Goal: Transaction & Acquisition: Purchase product/service

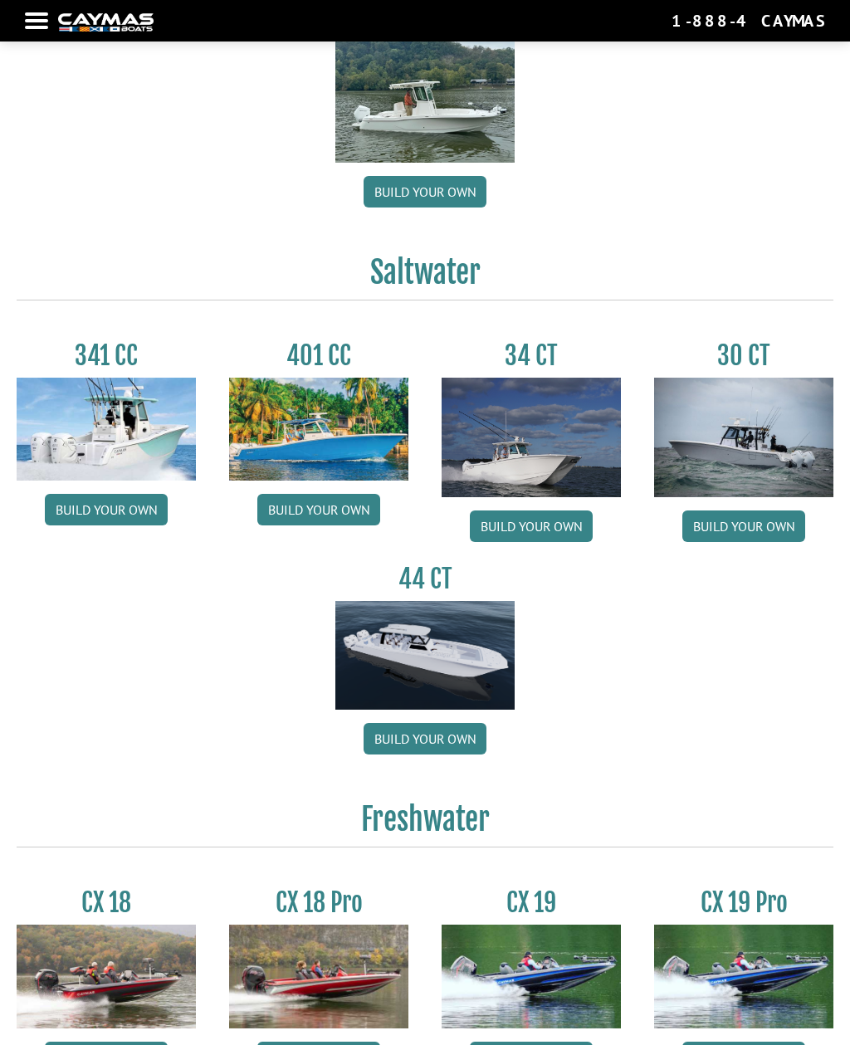
scroll to position [446, 0]
click at [566, 531] on link "Build your own" at bounding box center [531, 527] width 123 height 32
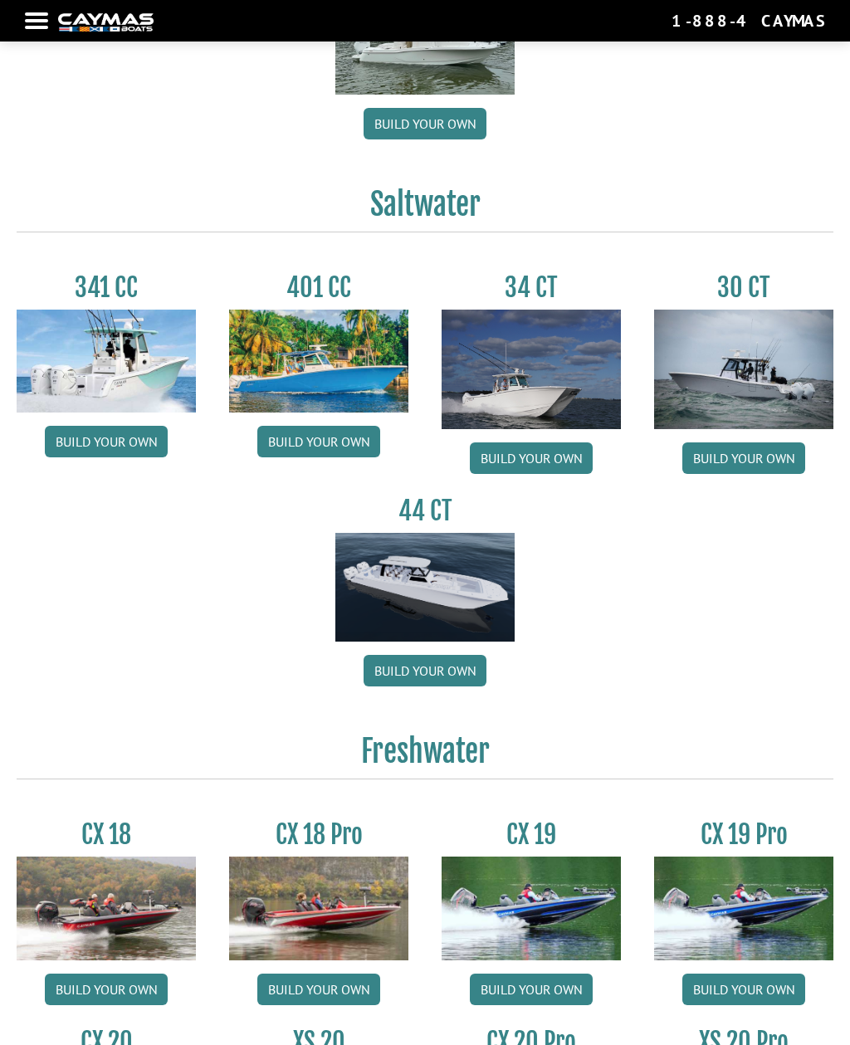
scroll to position [514, 0]
click at [576, 403] on img at bounding box center [531, 370] width 179 height 120
click at [570, 467] on link "Build your own" at bounding box center [531, 459] width 123 height 32
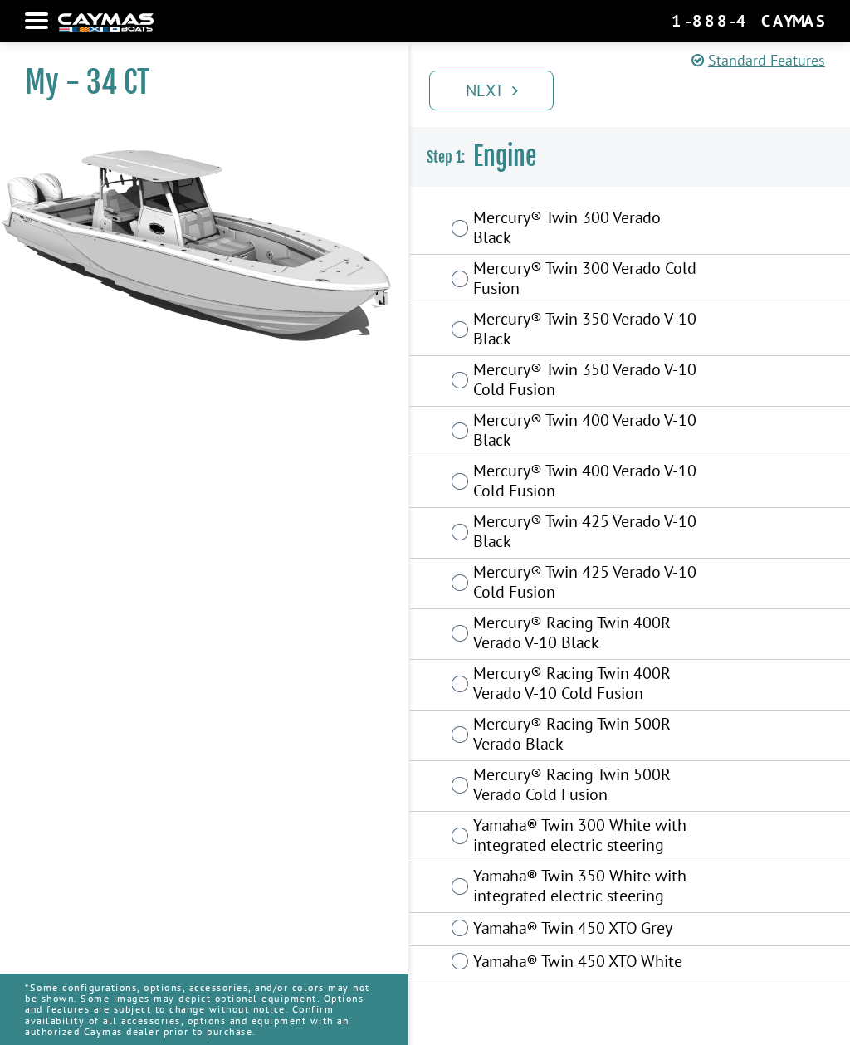
scroll to position [53, 0]
click at [689, 815] on label "Yamaha® Twin 300 White with integrated electric steering" at bounding box center [585, 837] width 224 height 44
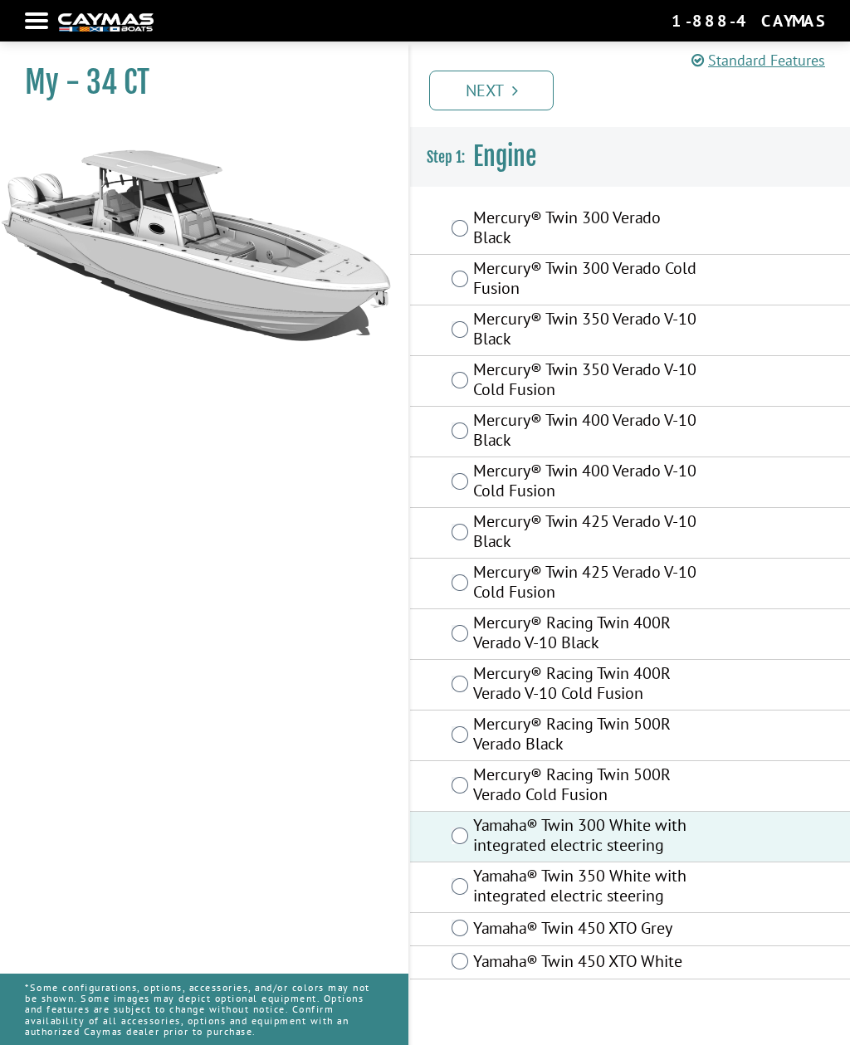
click at [506, 100] on link "Next" at bounding box center [491, 91] width 125 height 40
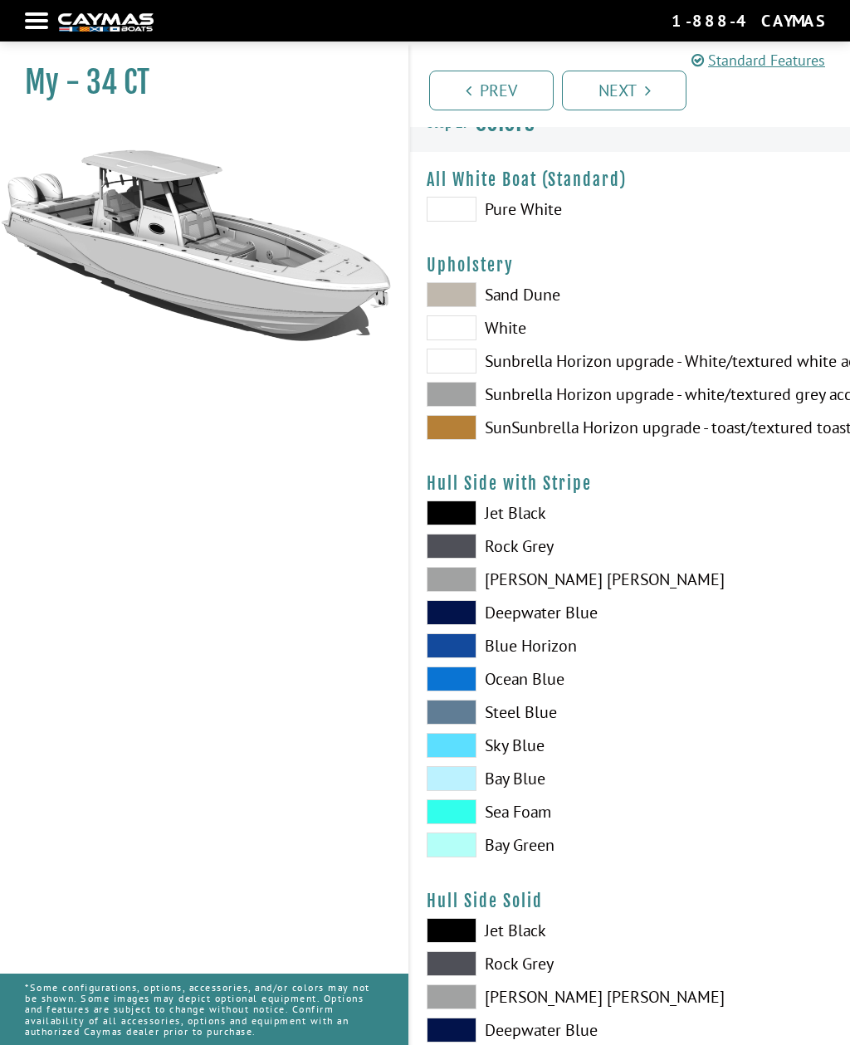
scroll to position [35, 0]
click at [469, 338] on span at bounding box center [452, 327] width 50 height 25
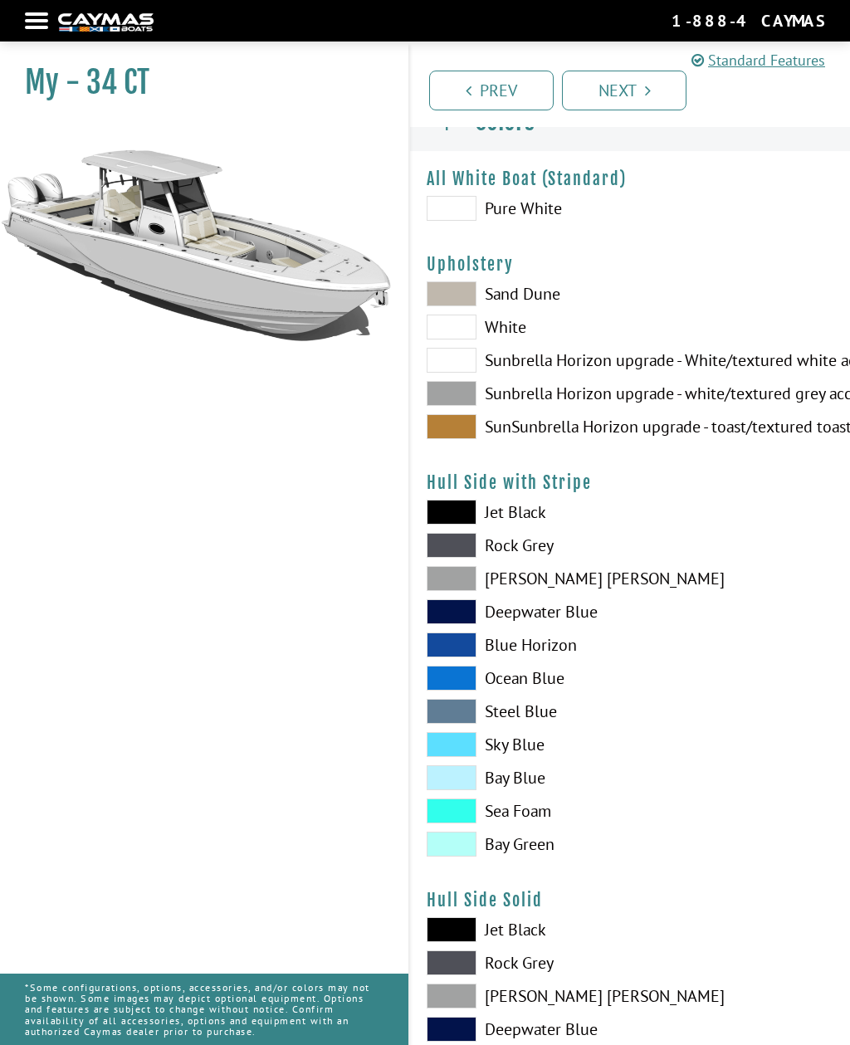
click at [462, 212] on span at bounding box center [452, 208] width 50 height 25
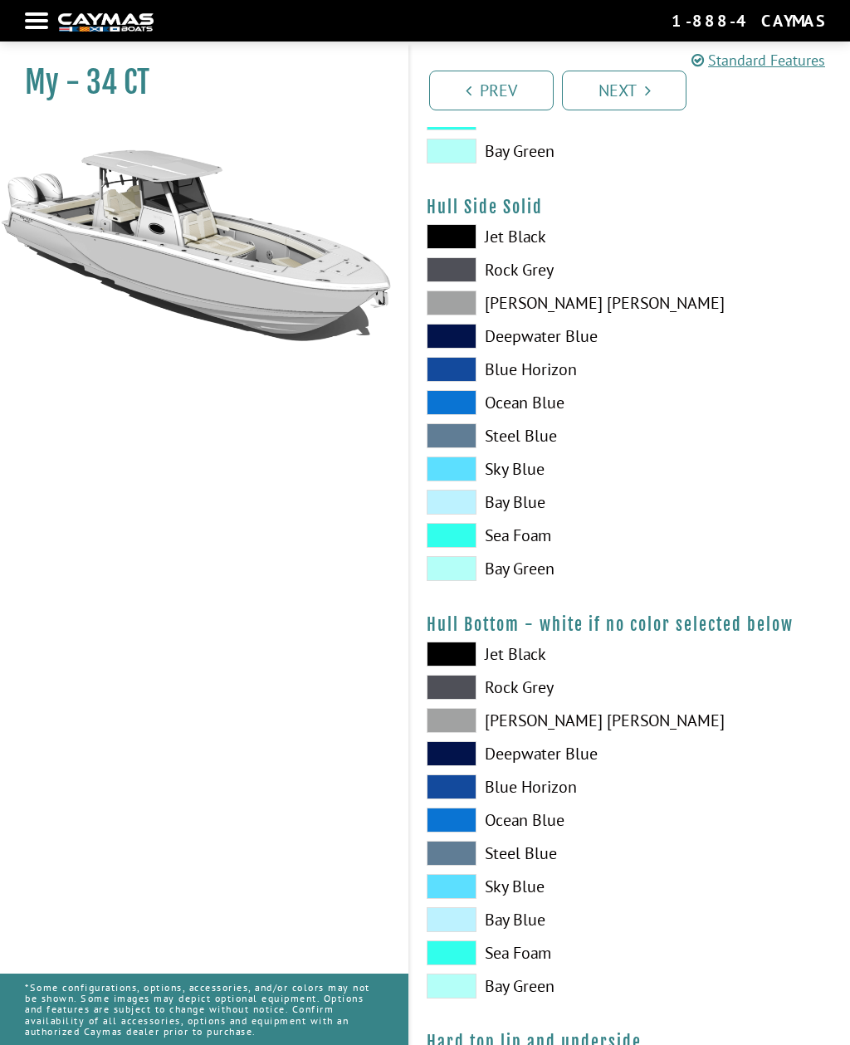
scroll to position [704, 0]
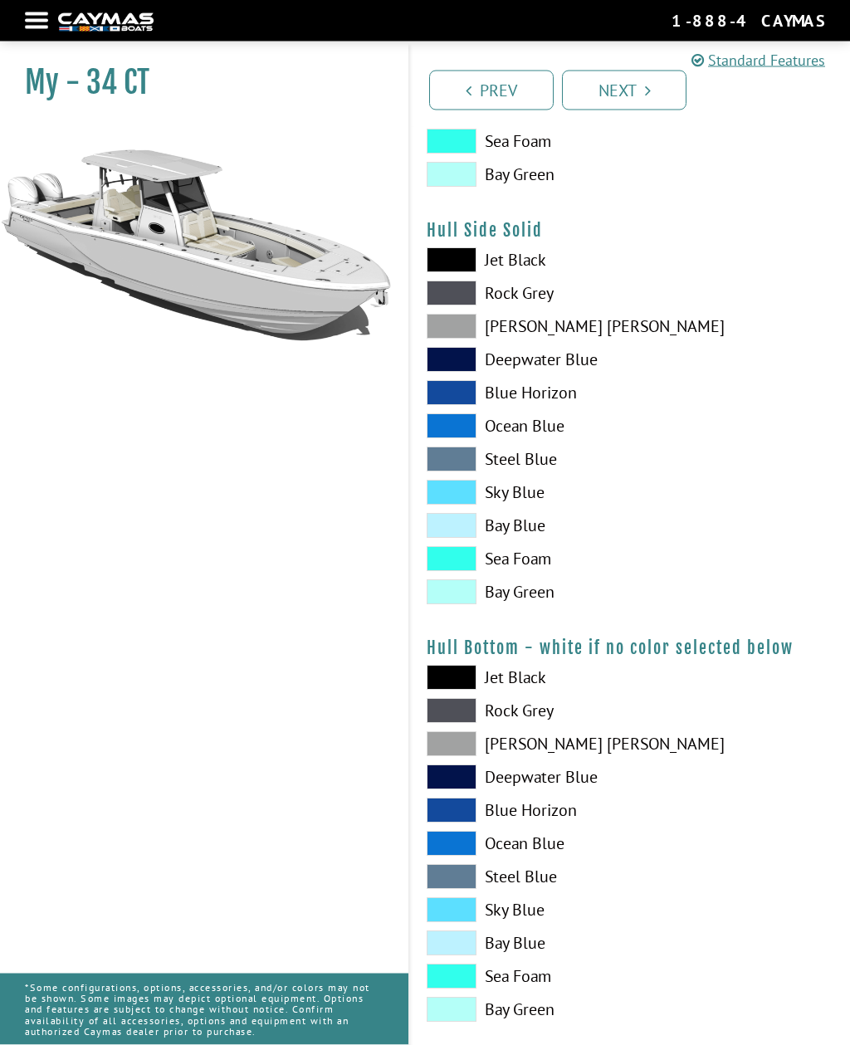
click at [472, 599] on span at bounding box center [452, 592] width 50 height 25
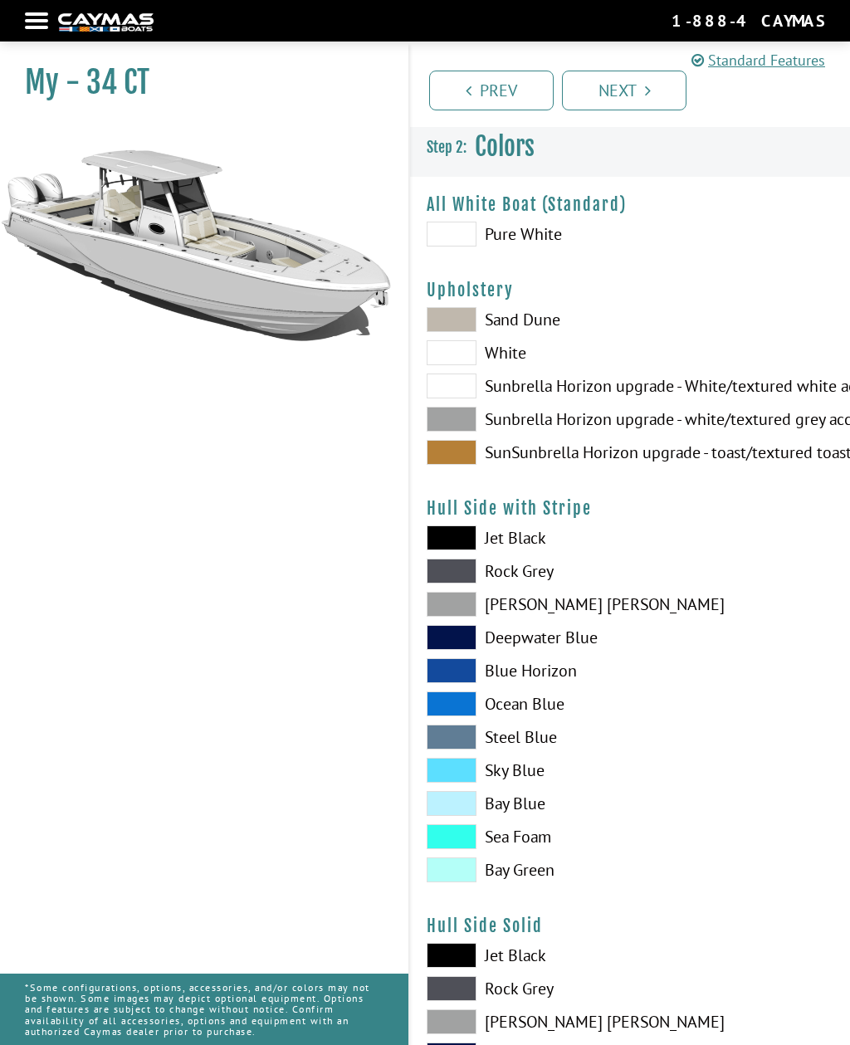
scroll to position [14, 0]
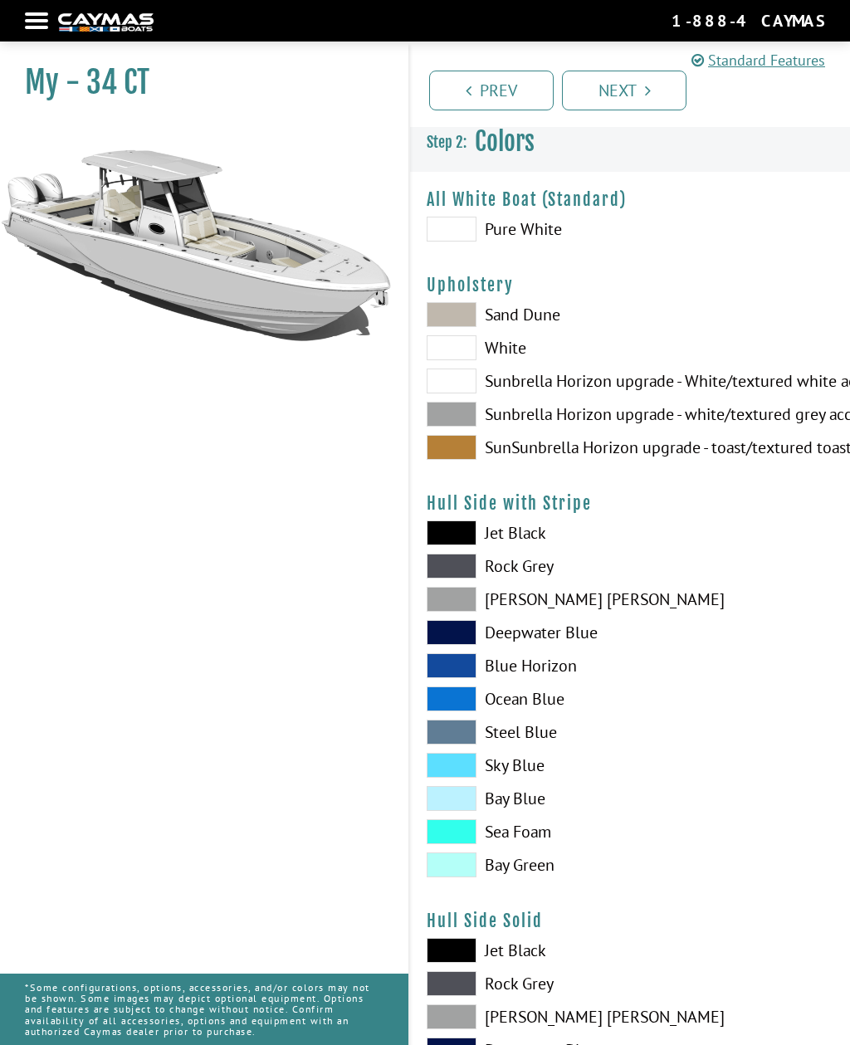
click at [460, 235] on span at bounding box center [452, 229] width 50 height 25
click at [639, 90] on link "Next" at bounding box center [624, 91] width 125 height 40
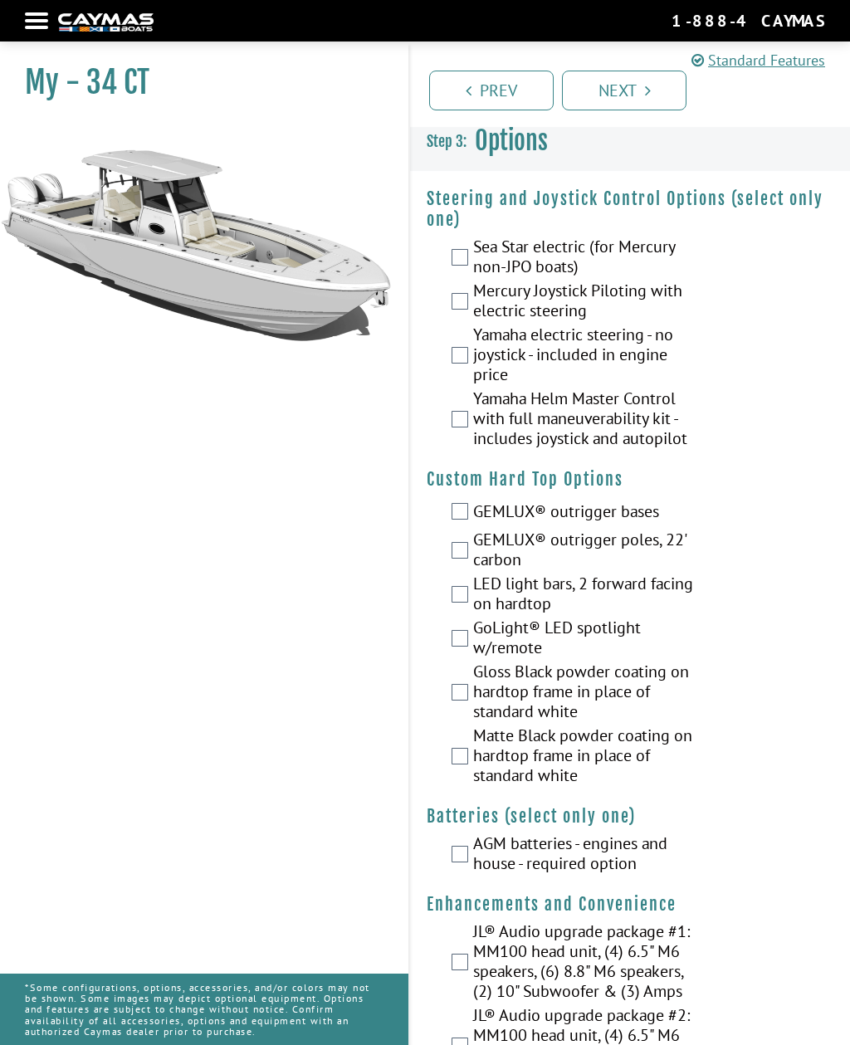
click at [639, 95] on link "Next" at bounding box center [624, 91] width 125 height 40
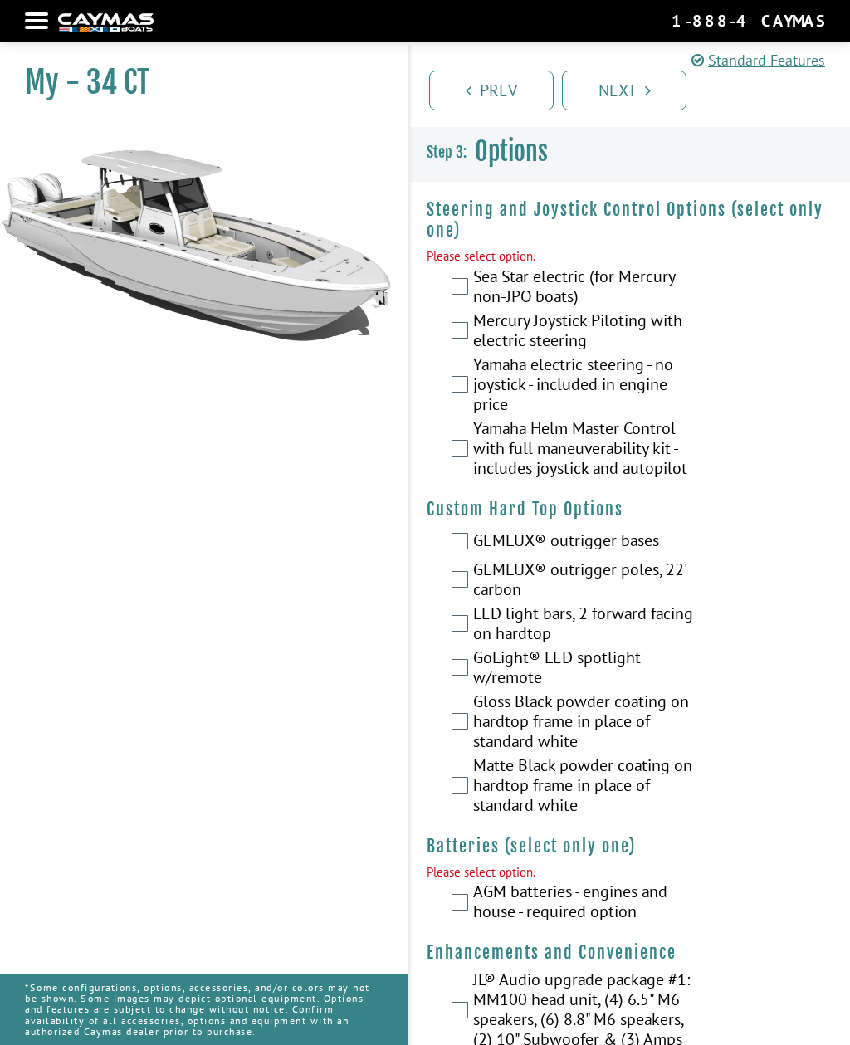
scroll to position [0, 0]
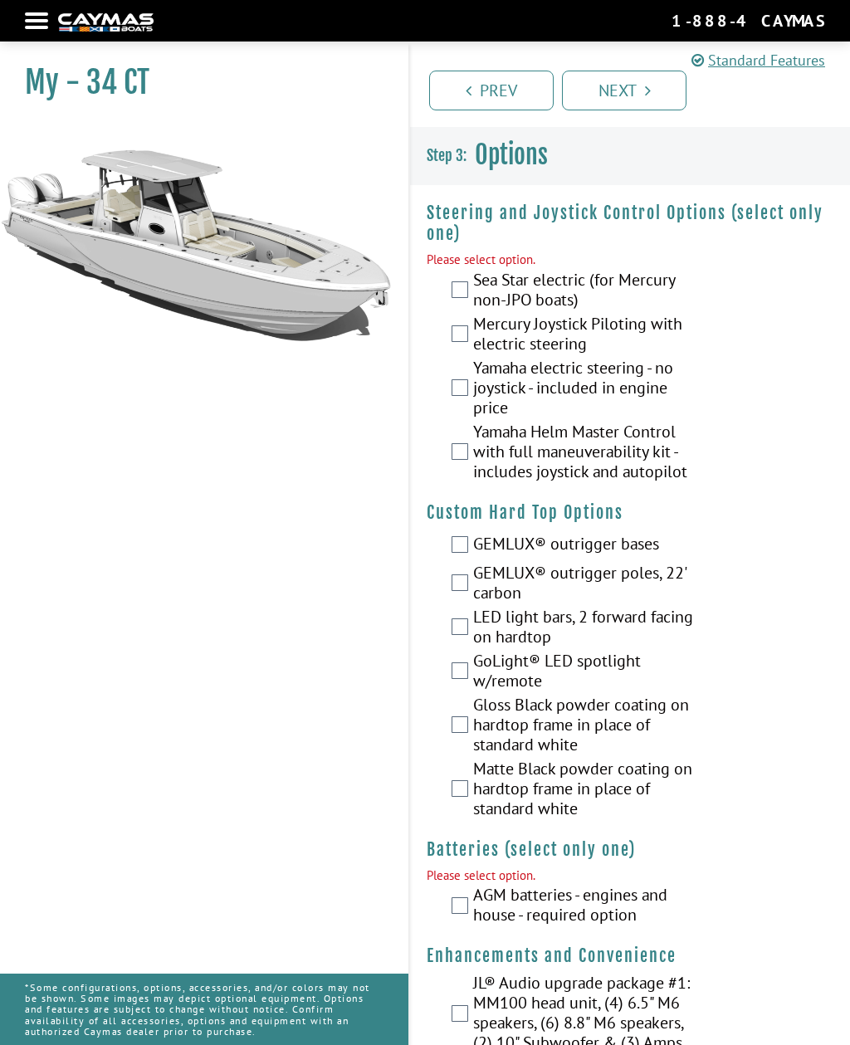
click at [469, 445] on div "Yamaha Helm Master Control with full maneuverability kit - includes joystick an…" at bounding box center [630, 454] width 440 height 64
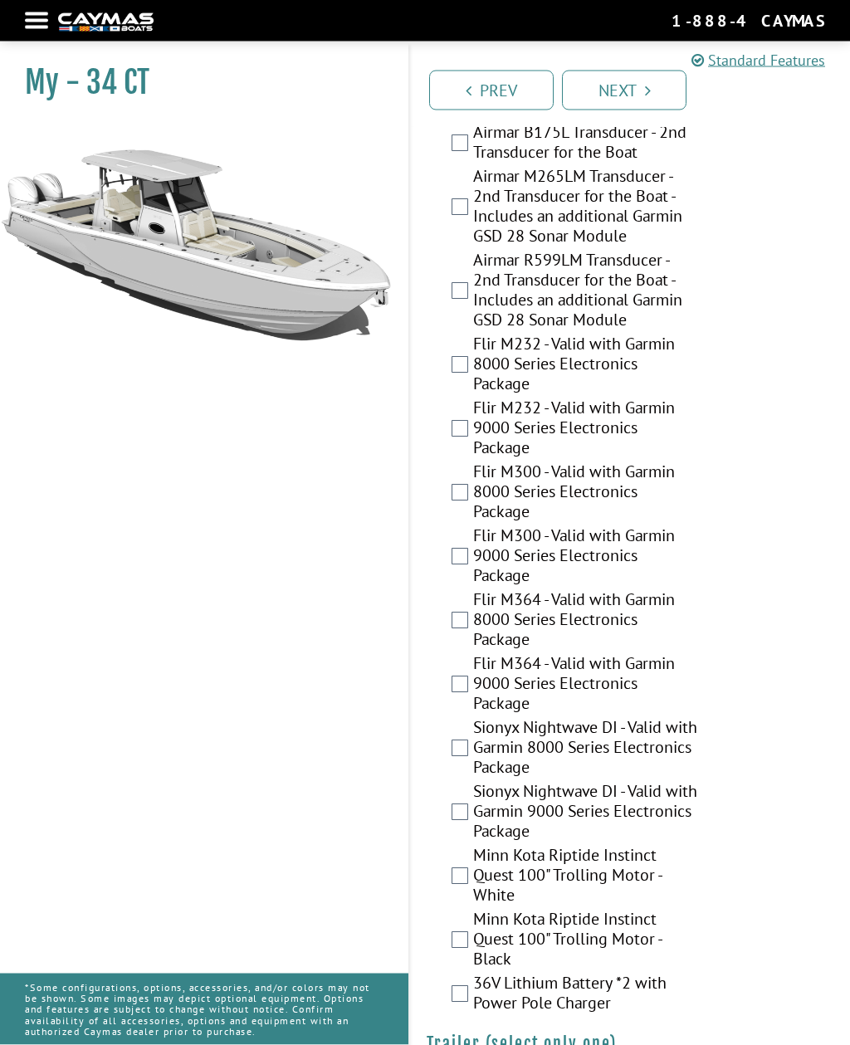
scroll to position [4276, 0]
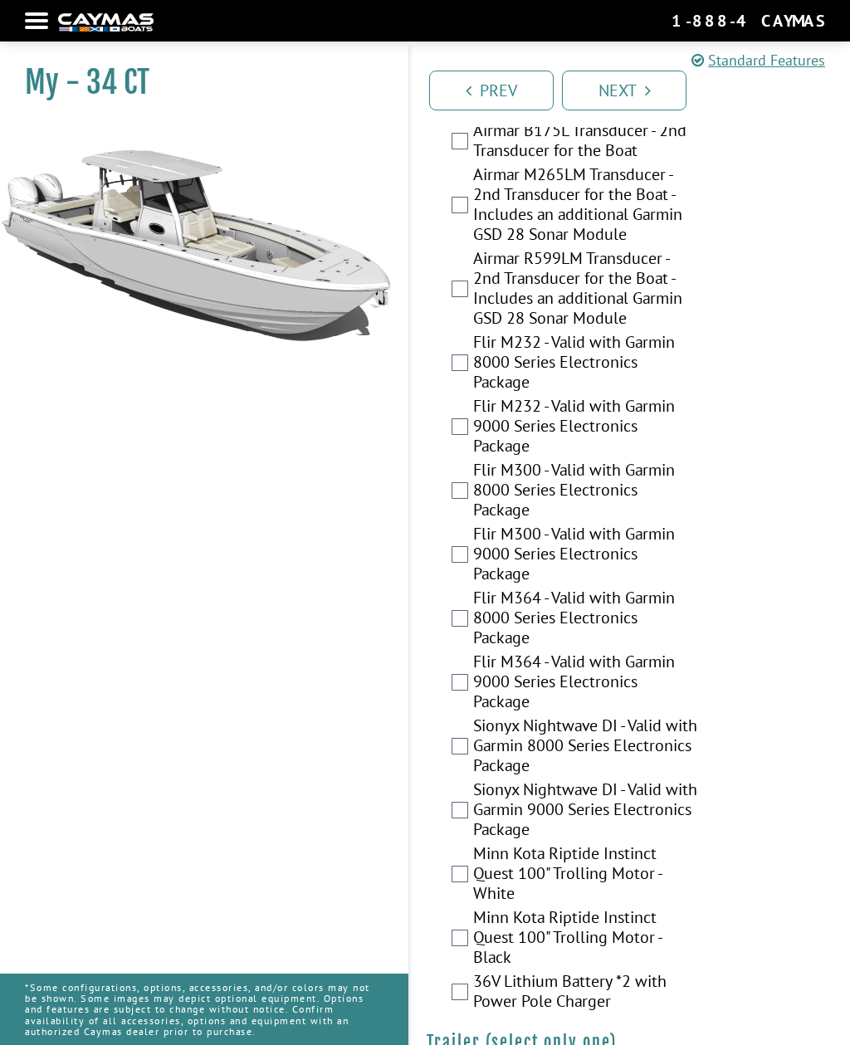
click at [643, 90] on link "Next" at bounding box center [624, 91] width 125 height 40
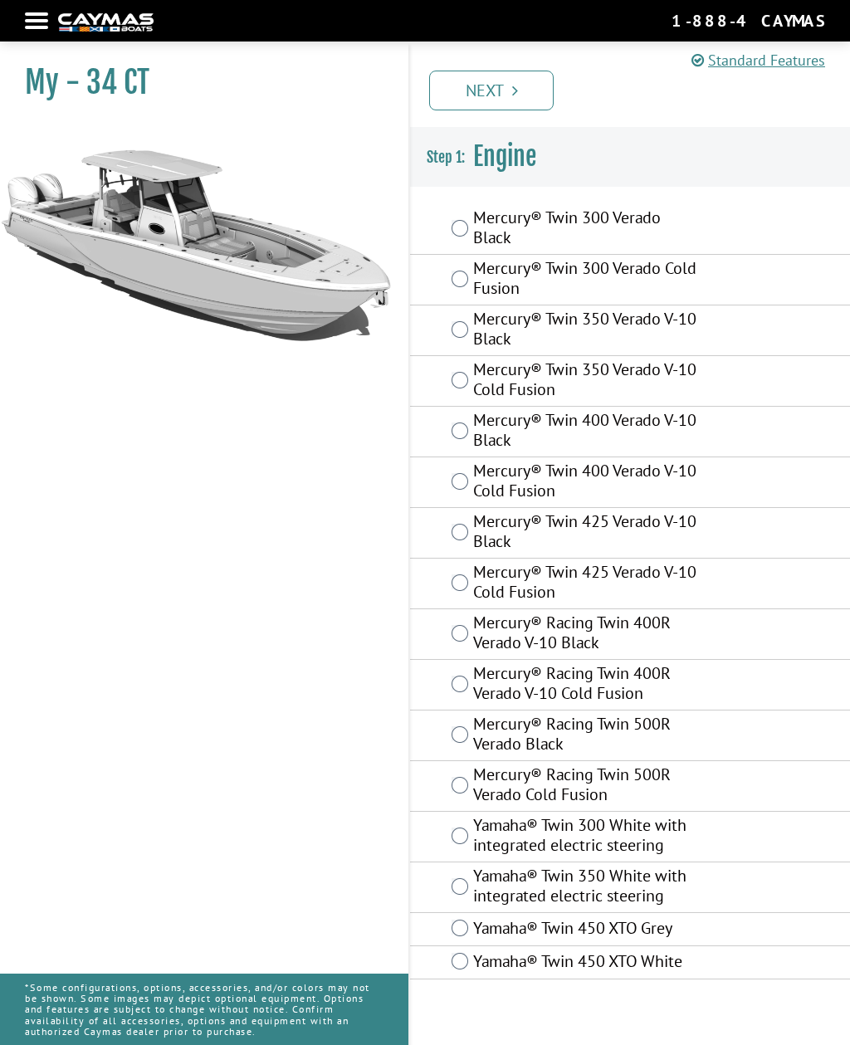
scroll to position [53, 0]
click at [46, 22] on div at bounding box center [36, 20] width 23 height 3
